Goal: Task Accomplishment & Management: Manage account settings

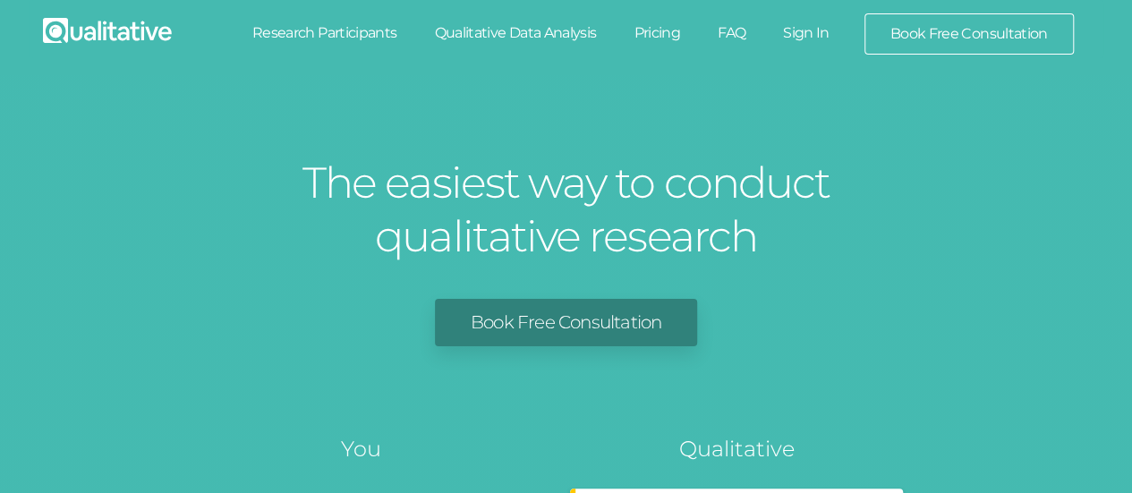
click at [811, 30] on link "Sign In" at bounding box center [806, 32] width 84 height 39
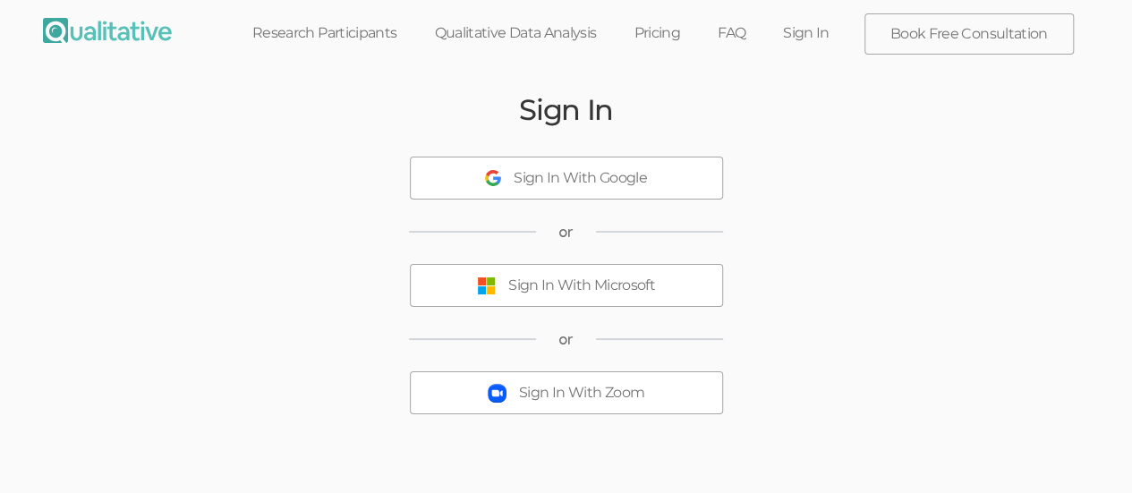
click at [644, 302] on button "Sign In With Microsoft" at bounding box center [566, 285] width 313 height 43
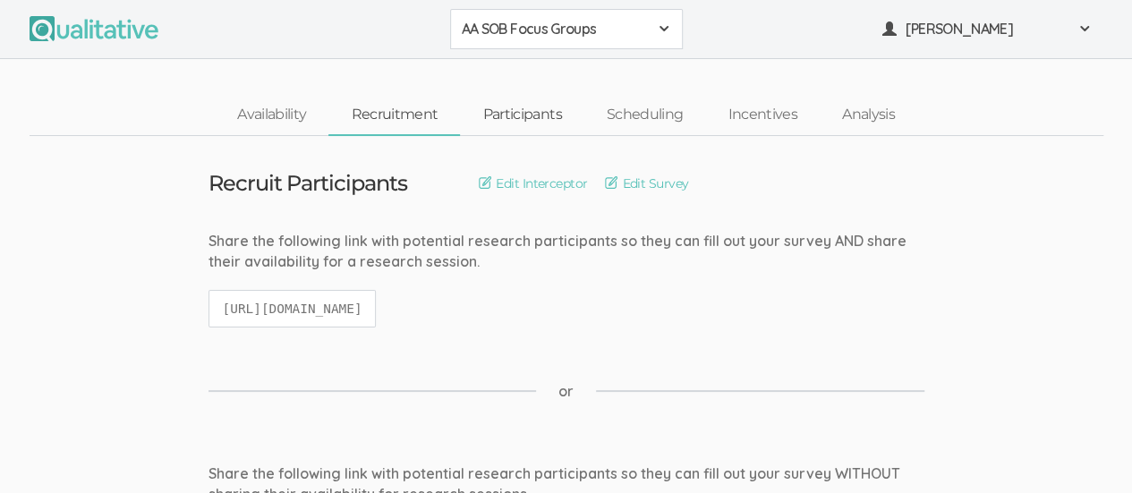
click at [523, 110] on link "Participants" at bounding box center [522, 115] width 124 height 38
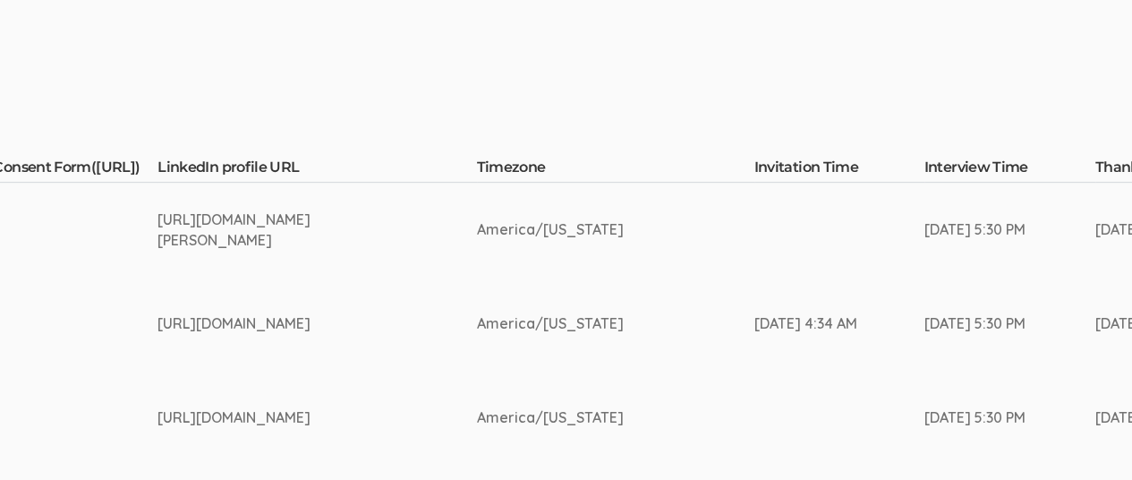
scroll to position [361, 3140]
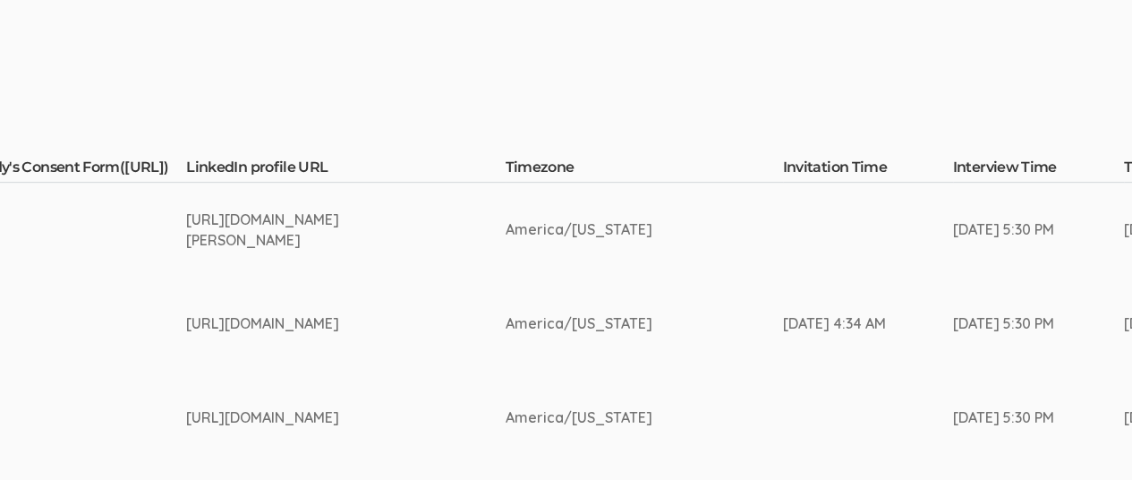
drag, startPoint x: 186, startPoint y: 215, endPoint x: 302, endPoint y: 248, distance: 121.0
click at [302, 248] on div "[URL][DOMAIN_NAME][PERSON_NAME]" at bounding box center [311, 229] width 251 height 41
copy div "[URL][DOMAIN_NAME][PERSON_NAME]"
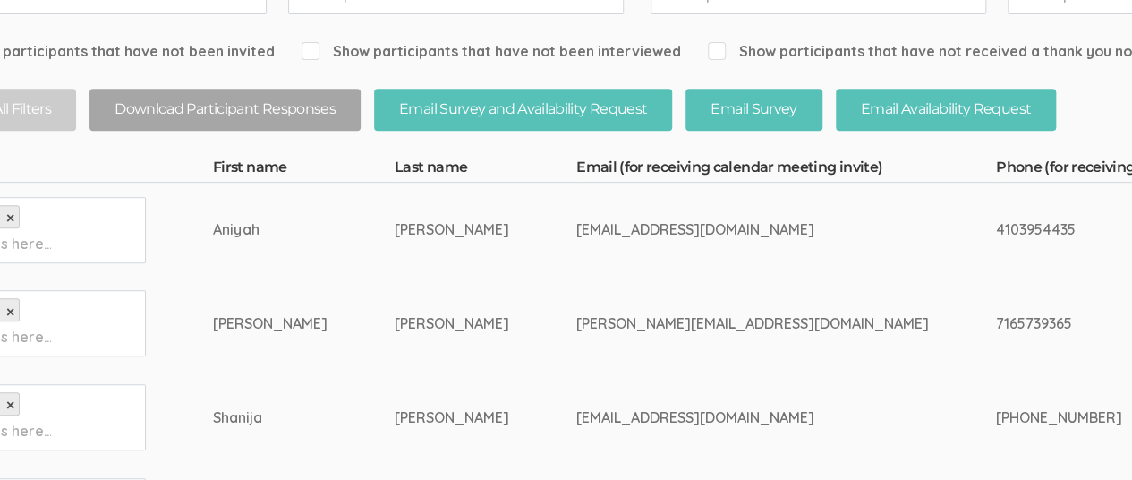
scroll to position [361, 0]
